Goal: Task Accomplishment & Management: Manage account settings

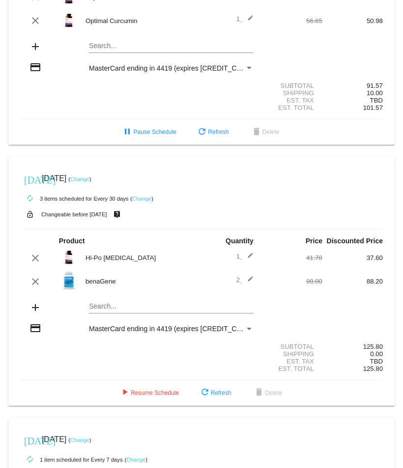
scroll to position [491, 0]
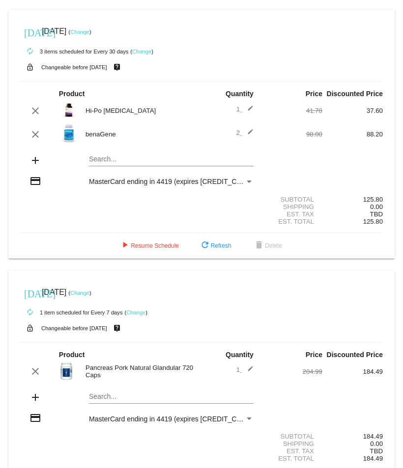
click at [101, 160] on div "Search..." at bounding box center [171, 156] width 164 height 19
type input "Digest"
click at [98, 180] on div "Digest Eaze" at bounding box center [171, 176] width 164 height 24
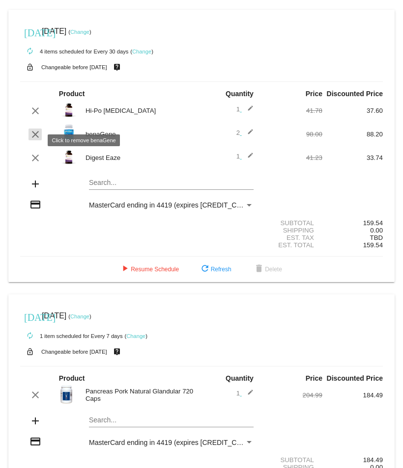
click at [36, 140] on mat-icon "clear" at bounding box center [35, 135] width 12 height 12
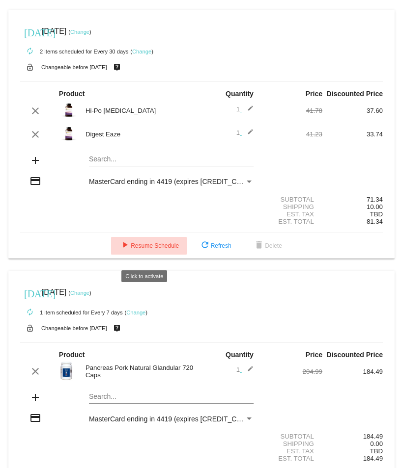
click at [145, 249] on span "play_arrow Resume Schedule" at bounding box center [149, 246] width 60 height 7
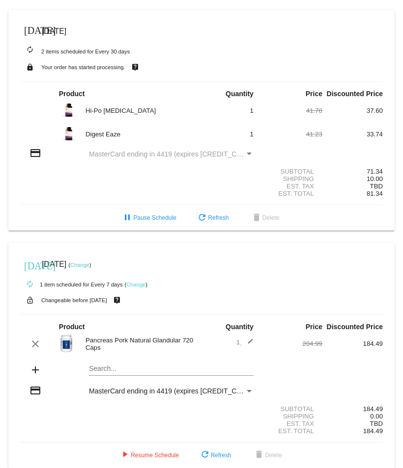
click at [29, 32] on mat-icon "[DATE]" at bounding box center [30, 30] width 12 height 12
click at [57, 35] on span "[DATE]" at bounding box center [54, 31] width 25 height 8
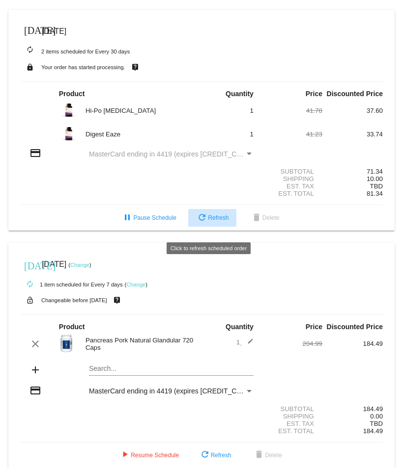
click at [207, 221] on span "refresh Refresh" at bounding box center [212, 218] width 32 height 7
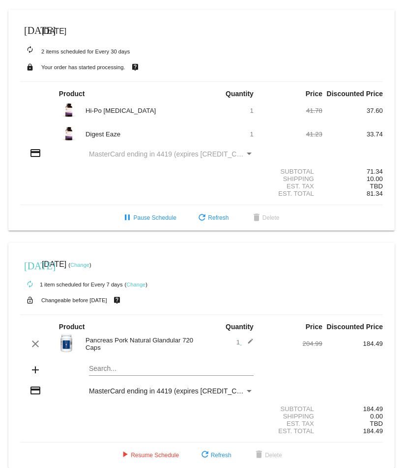
click at [66, 35] on span "[DATE]" at bounding box center [54, 31] width 25 height 8
click at [28, 34] on mat-icon "[DATE]" at bounding box center [30, 30] width 12 height 12
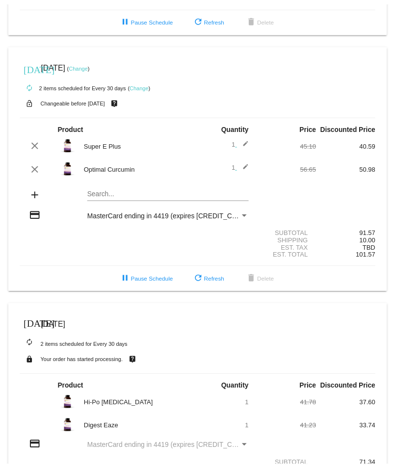
scroll to position [442, 0]
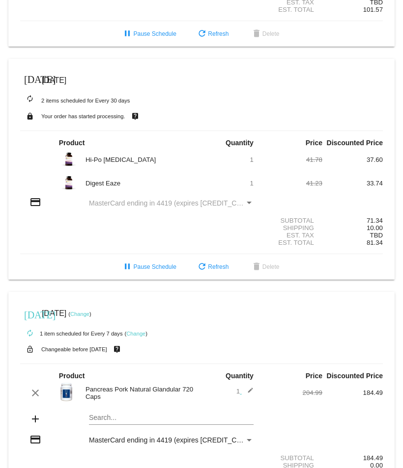
click at [102, 424] on mat-card "[DATE] [DATE] ( Change ) autorenew 1 item scheduled for Every 7 days ( Change )…" at bounding box center [201, 404] width 386 height 225
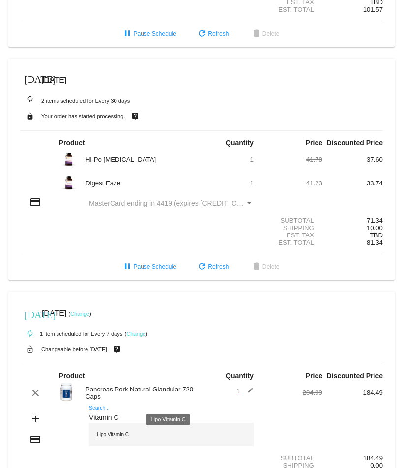
type input "Vitamin C"
click at [110, 443] on div "Lipo Vitamin C" at bounding box center [171, 435] width 164 height 24
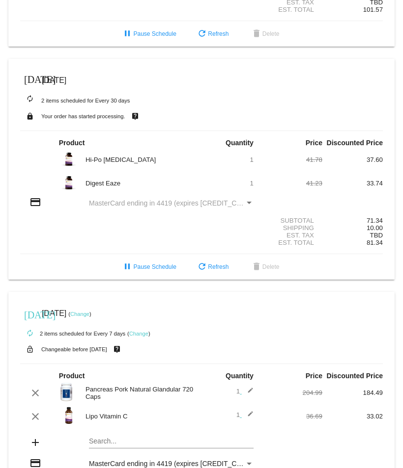
click at [65, 424] on img at bounding box center [69, 416] width 20 height 20
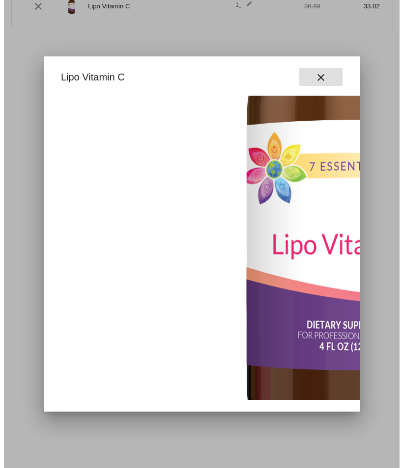
scroll to position [0, 0]
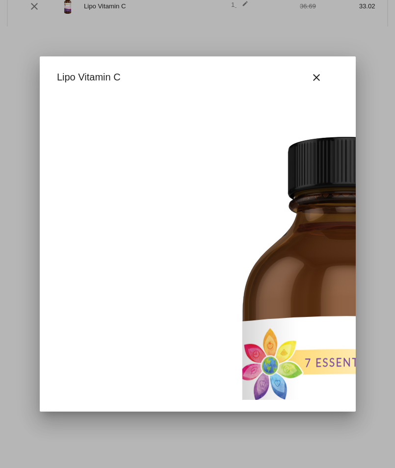
click at [176, 457] on div at bounding box center [197, 234] width 395 height 468
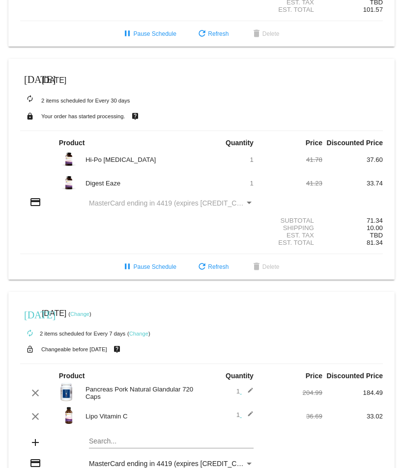
click at [69, 425] on img at bounding box center [69, 416] width 20 height 20
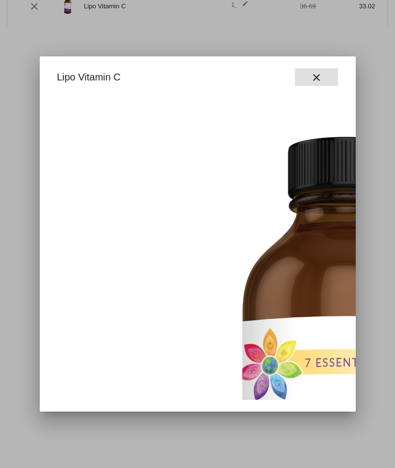
click at [323, 78] on mat-icon "close" at bounding box center [317, 78] width 12 height 12
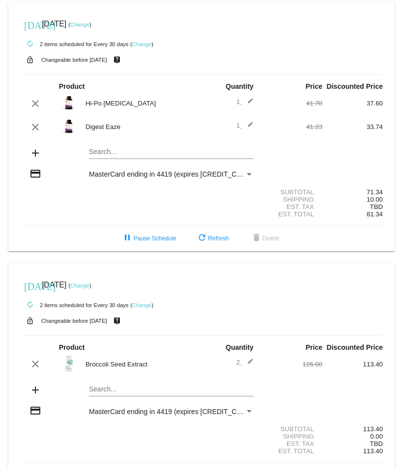
click at [123, 73] on div "Search..." at bounding box center [171, 149] width 164 height 19
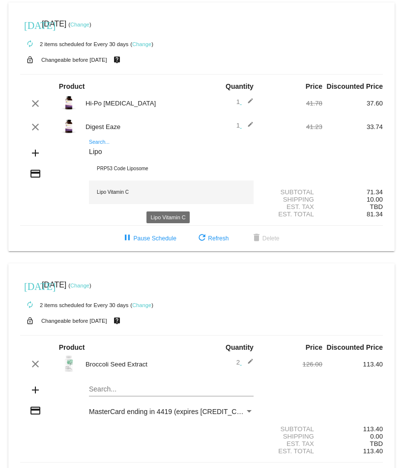
type input "Lipo"
click at [105, 73] on div "Lipo Vitamin C" at bounding box center [171, 193] width 164 height 24
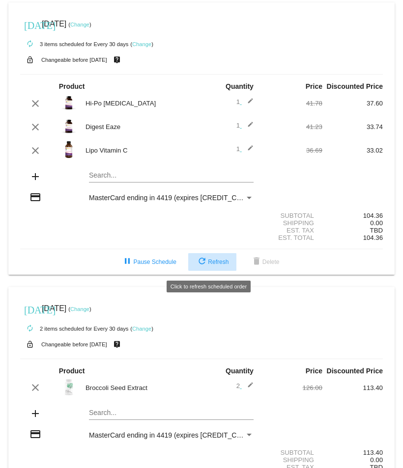
click at [211, 73] on span "refresh Refresh" at bounding box center [212, 262] width 32 height 7
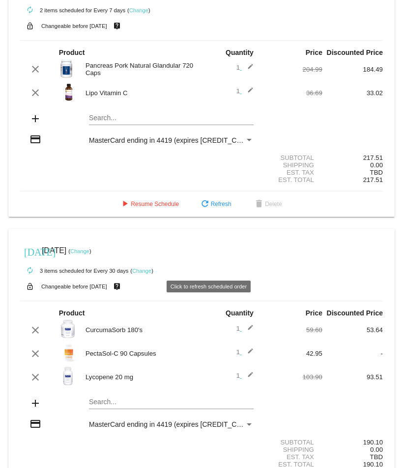
scroll to position [829, 0]
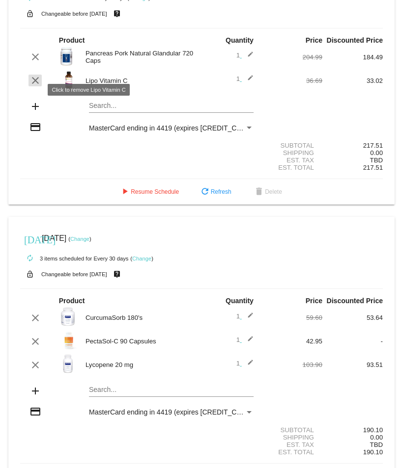
click at [35, 73] on mat-icon "clear" at bounding box center [35, 81] width 12 height 12
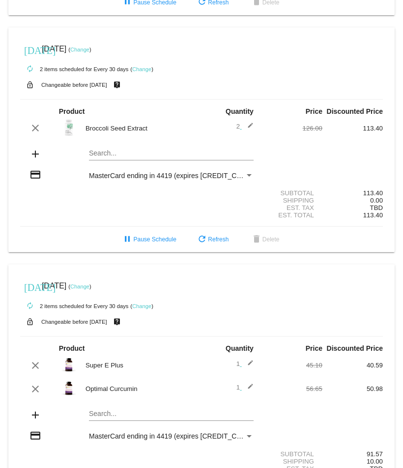
scroll to position [0, 0]
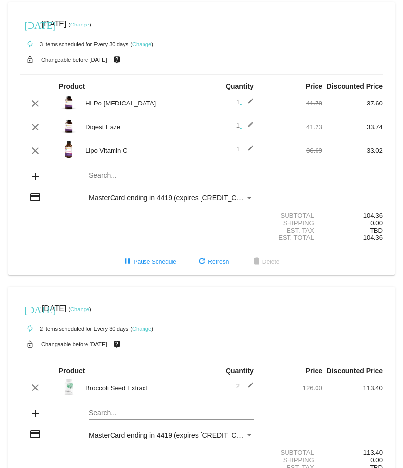
click at [89, 23] on link "Change" at bounding box center [79, 25] width 19 height 6
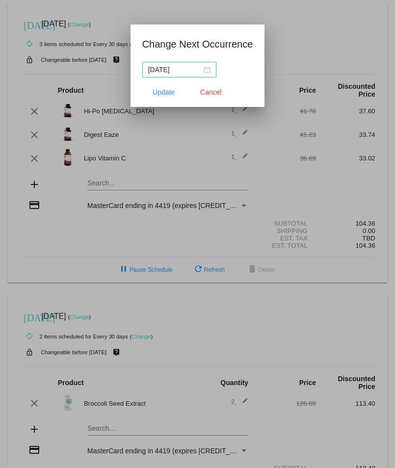
click at [212, 67] on nz-date-picker "2025-11-05" at bounding box center [179, 70] width 74 height 16
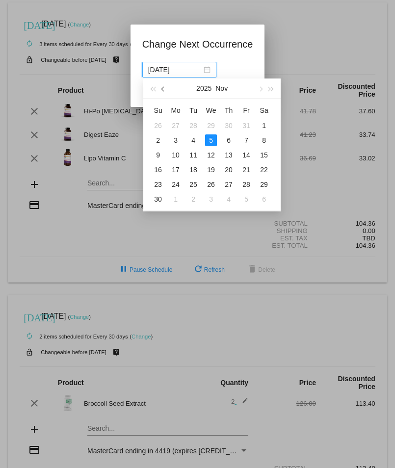
click at [162, 73] on span "button" at bounding box center [164, 89] width 5 height 5
click at [193, 73] on div "7" at bounding box center [194, 141] width 12 height 12
type input "2025-10-07"
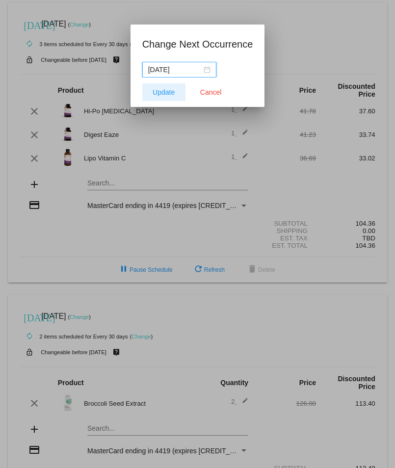
click at [164, 73] on span "Update" at bounding box center [164, 92] width 22 height 8
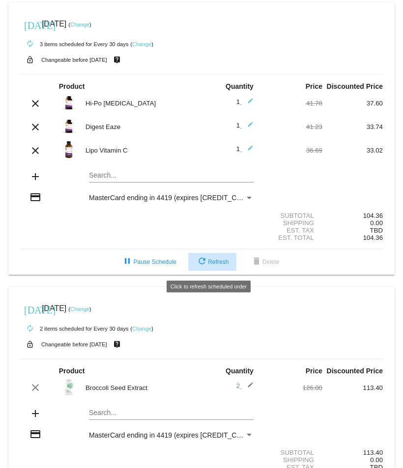
click at [214, 73] on span "refresh Refresh" at bounding box center [212, 262] width 32 height 7
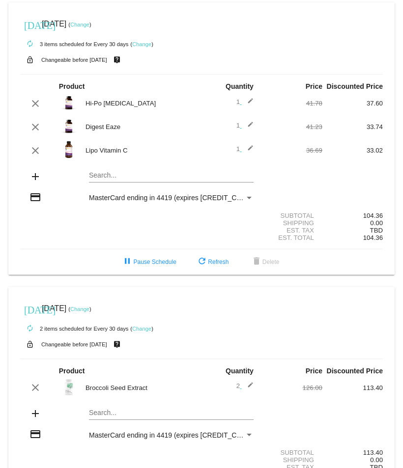
click at [89, 23] on link "Change" at bounding box center [79, 25] width 19 height 6
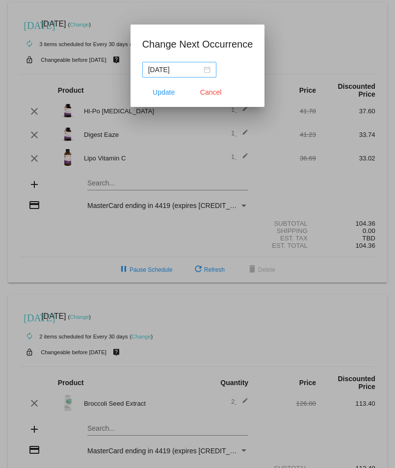
click at [208, 69] on div "[DATE]" at bounding box center [179, 69] width 62 height 11
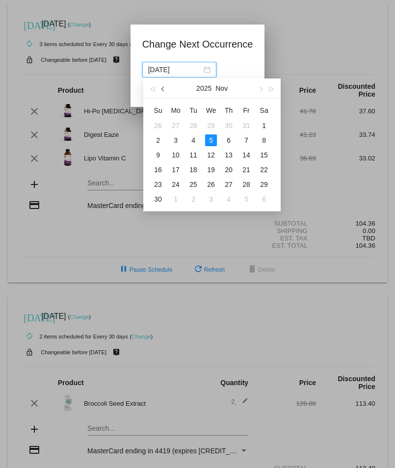
click at [163, 73] on span "button" at bounding box center [164, 89] width 5 height 5
click at [180, 73] on table "Su Mo Tu We Th Fr Sa 28 29 30 1 2 3 4 5 6 7 8 9 10 11 12 13 14 15 16 17 18 19 2…" at bounding box center [211, 155] width 124 height 104
click at [173, 73] on table "Su Mo Tu We Th Fr Sa 28 29 30 1 2 3 4 5 6 7 8 9 10 11 12 13 14 15 16 17 18 19 2…" at bounding box center [211, 155] width 124 height 104
click at [194, 73] on div "7" at bounding box center [194, 141] width 12 height 12
type input "2025-10-07"
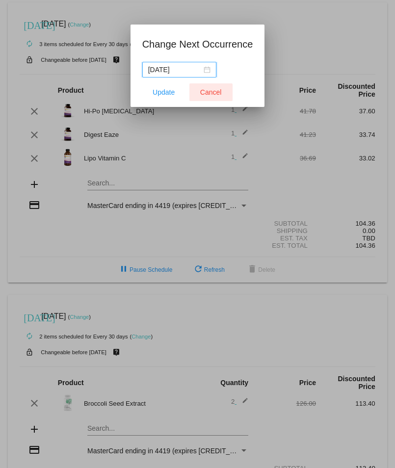
click at [215, 73] on span "Cancel" at bounding box center [211, 92] width 22 height 8
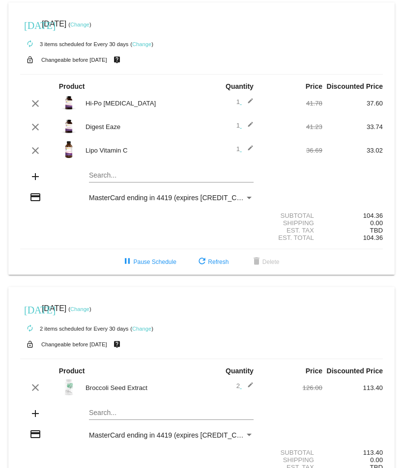
scroll to position [147, 0]
